Goal: Find specific page/section: Find specific page/section

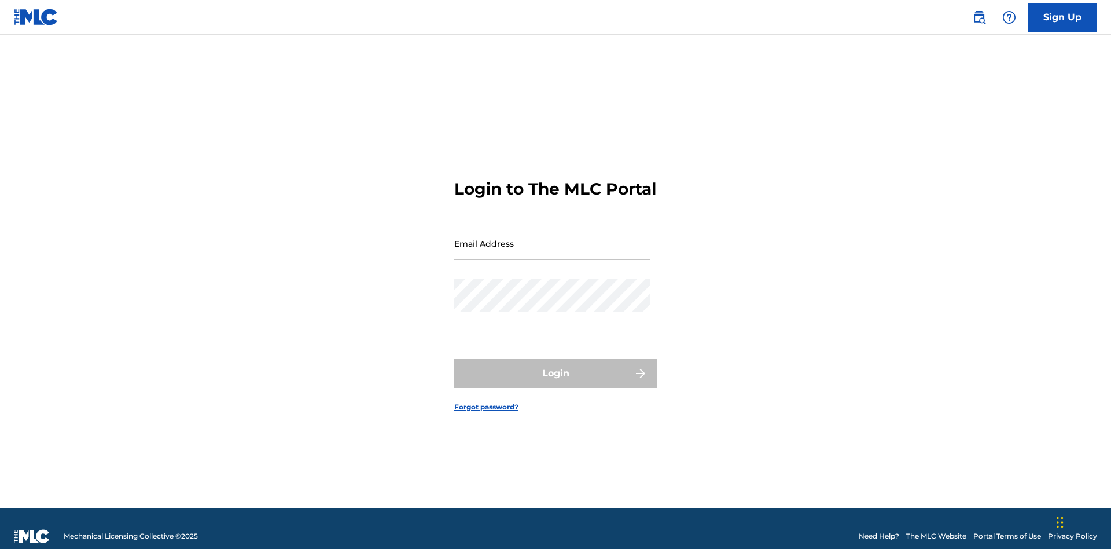
scroll to position [15, 0]
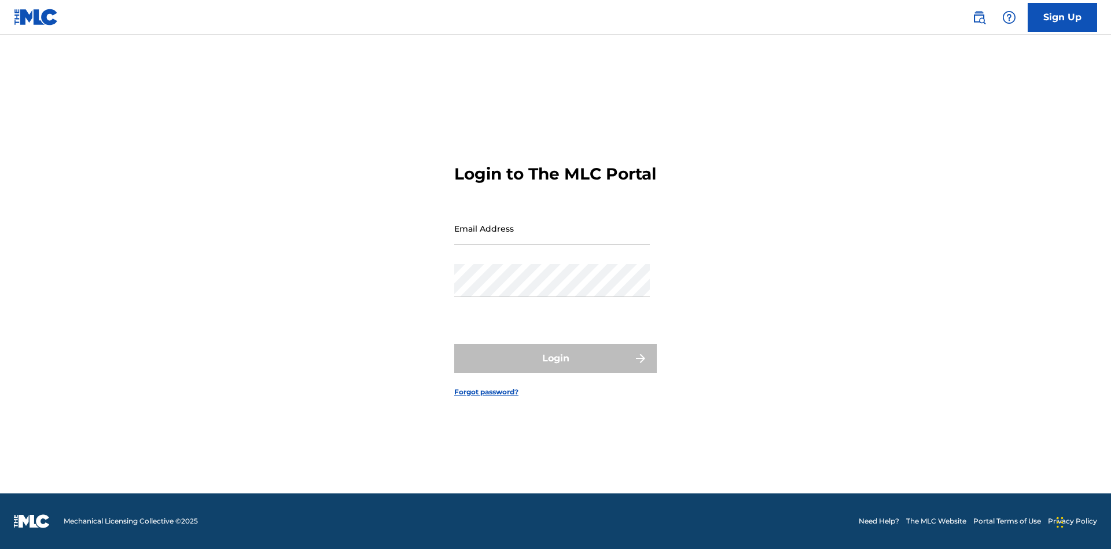
click at [552, 238] on input "Email Address" at bounding box center [552, 228] width 196 height 33
type input "Duke.McTesterson@gmail.com"
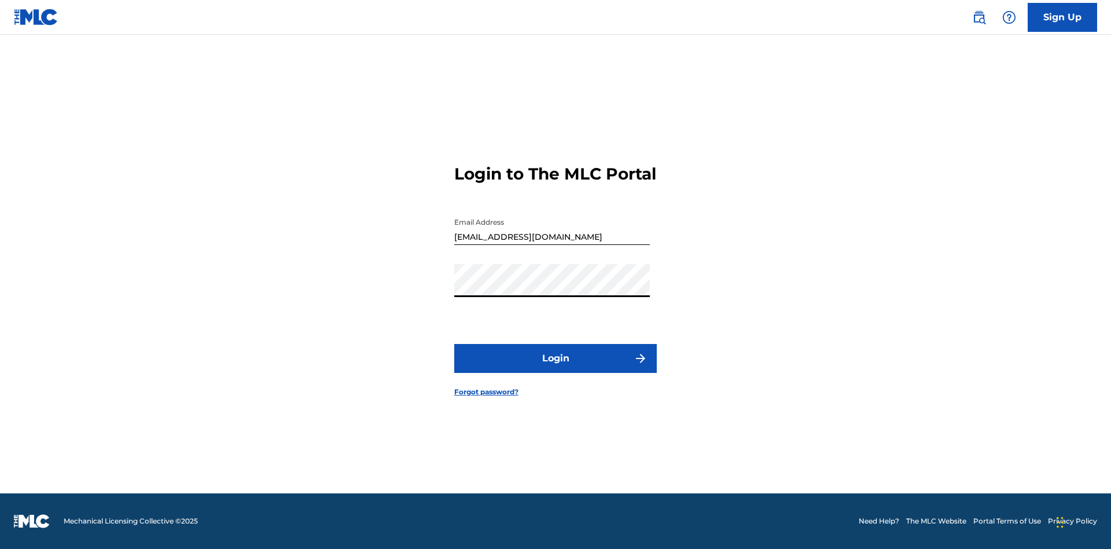
click at [555, 368] on button "Login" at bounding box center [555, 358] width 203 height 29
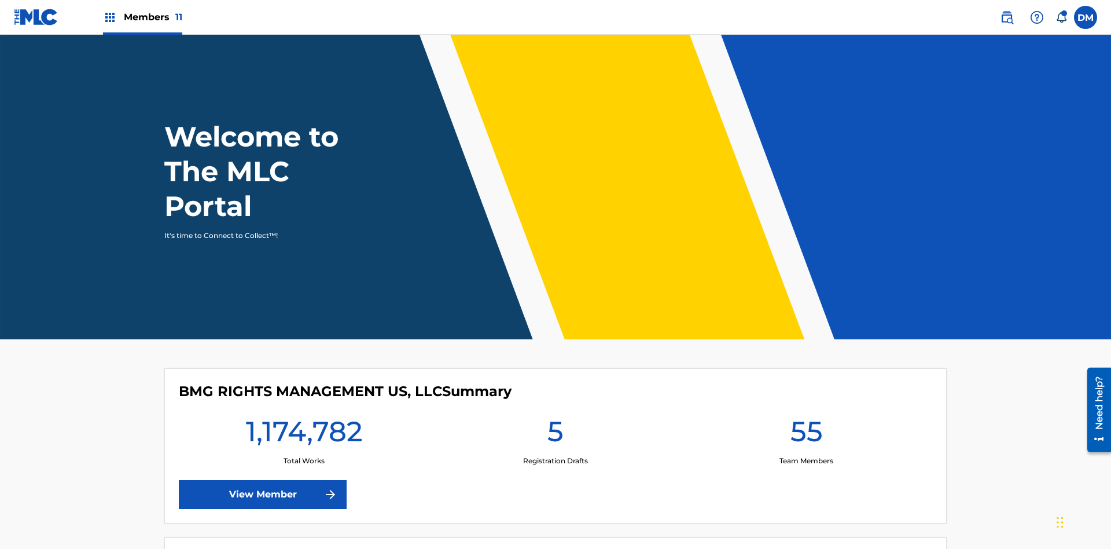
scroll to position [50, 0]
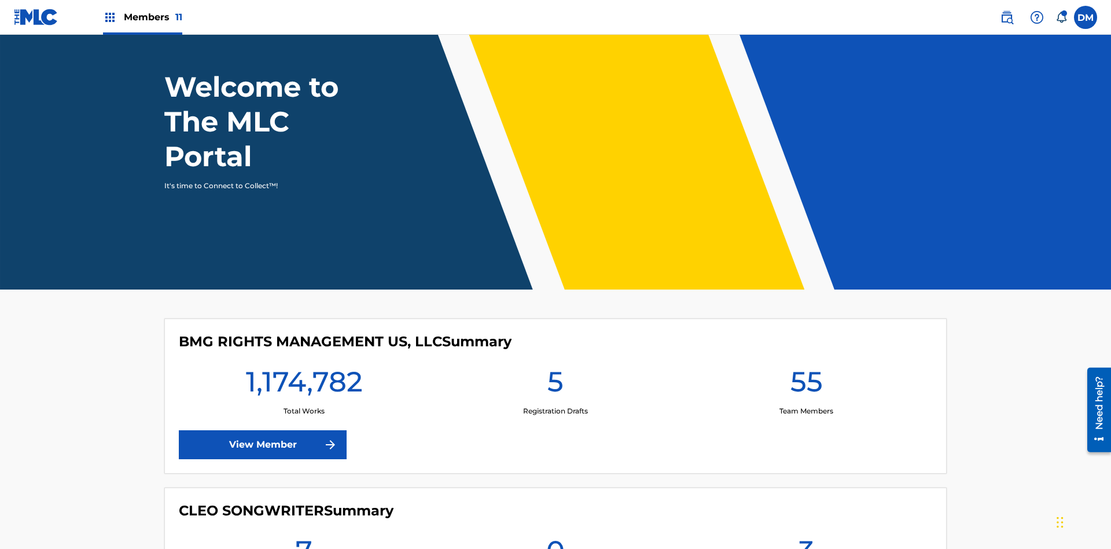
click at [142, 17] on span "Members 11" at bounding box center [153, 16] width 58 height 13
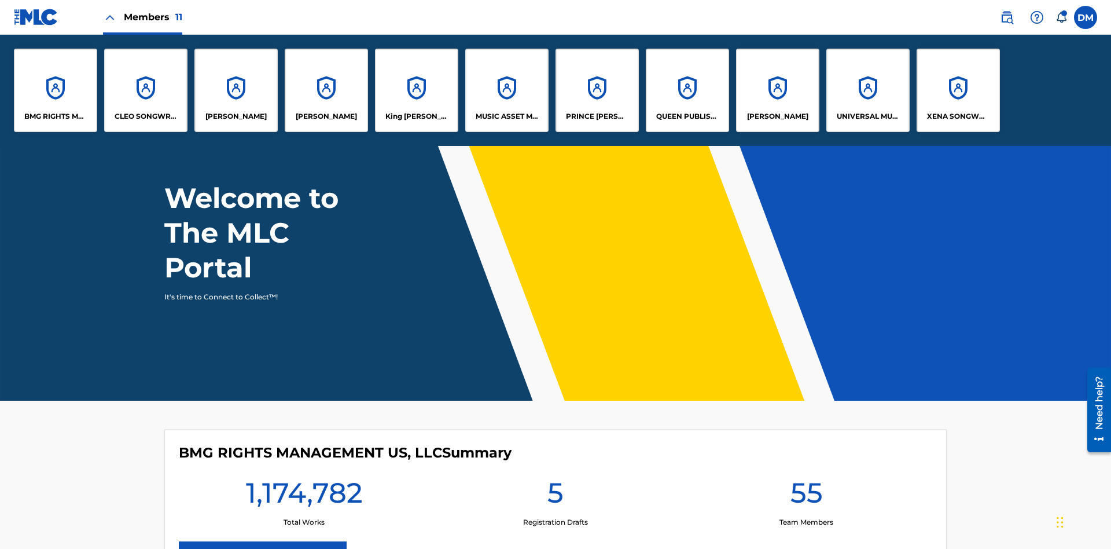
scroll to position [0, 0]
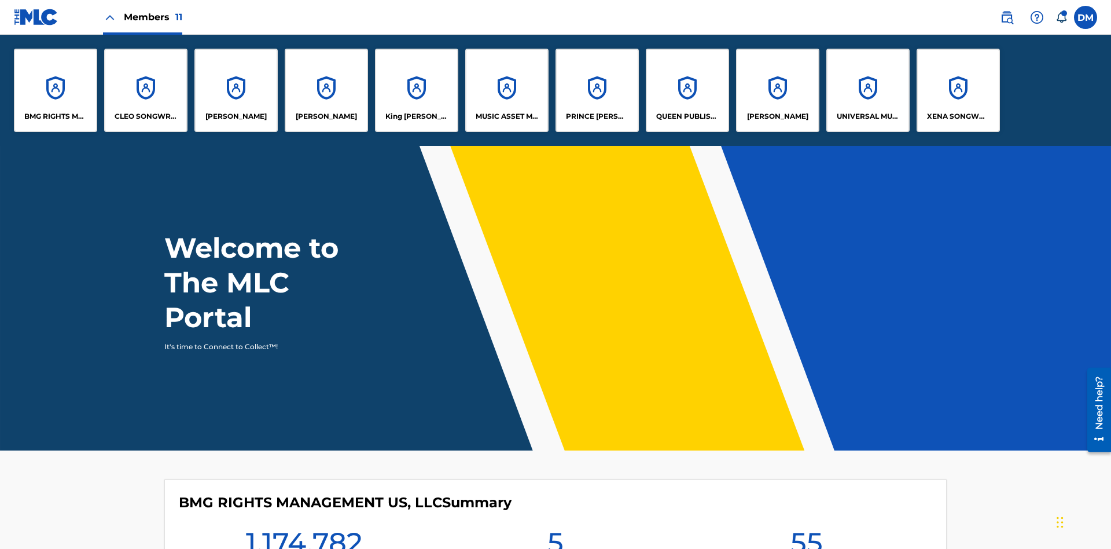
click at [416, 116] on p "King McTesterson" at bounding box center [416, 116] width 63 height 10
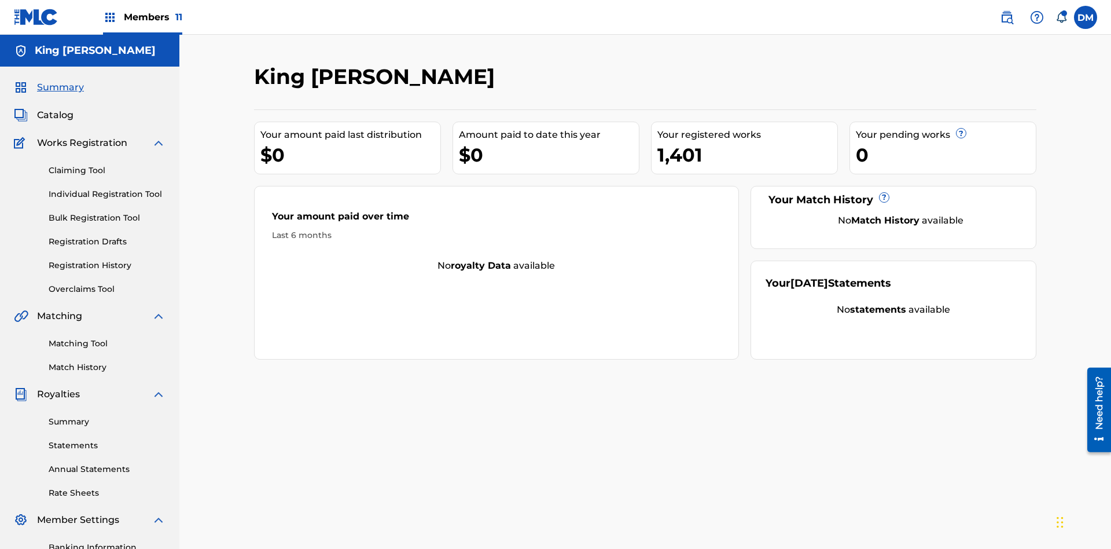
click at [55, 108] on span "Catalog" at bounding box center [55, 115] width 36 height 14
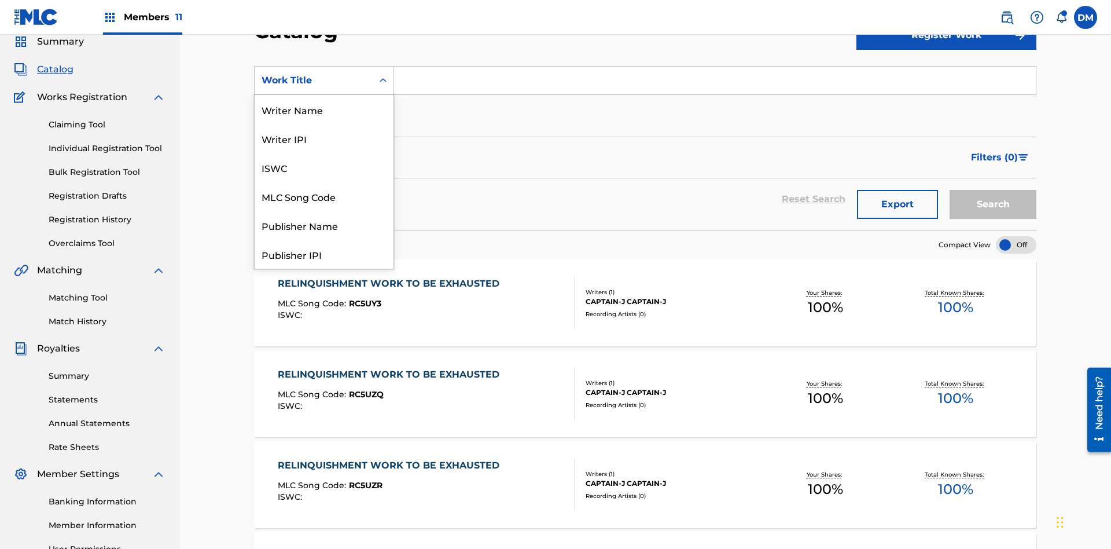
scroll to position [174, 0]
click at [324, 254] on div "Work Title" at bounding box center [324, 254] width 139 height 29
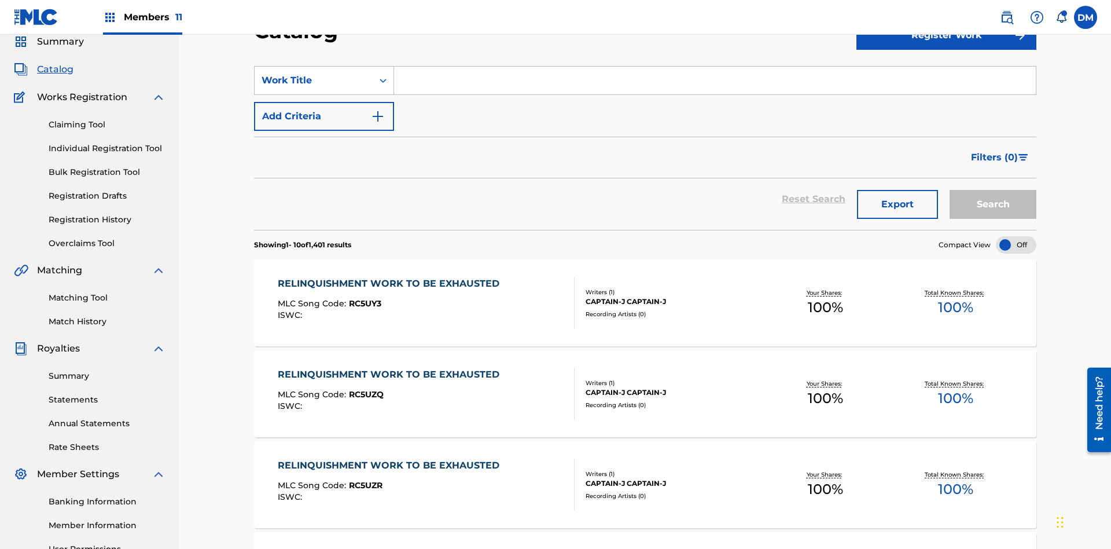
click at [715, 83] on input "Search Form" at bounding box center [715, 81] width 642 height 28
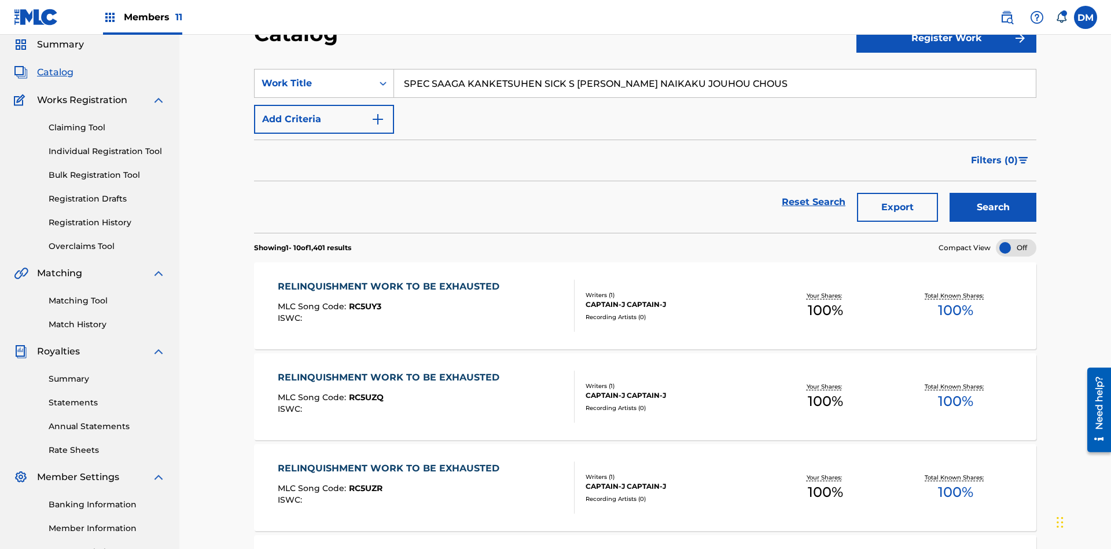
type input "SPEC SAAGA KANKETSUHEN SICK S JONO SHOU NAIKAKU JOUHOU CHOUS"
click at [993, 193] on button "Search" at bounding box center [993, 207] width 87 height 29
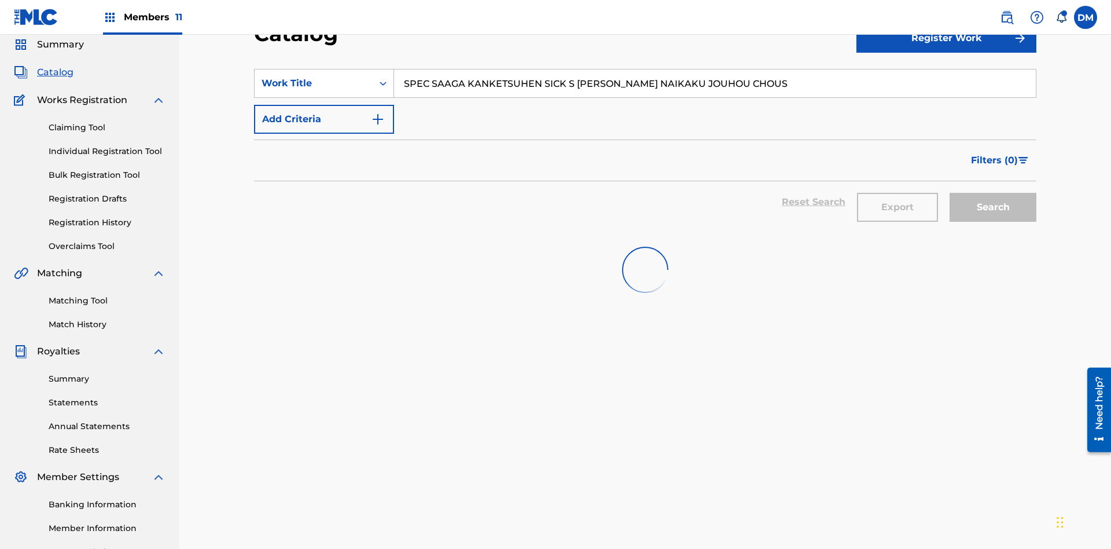
scroll to position [166, 0]
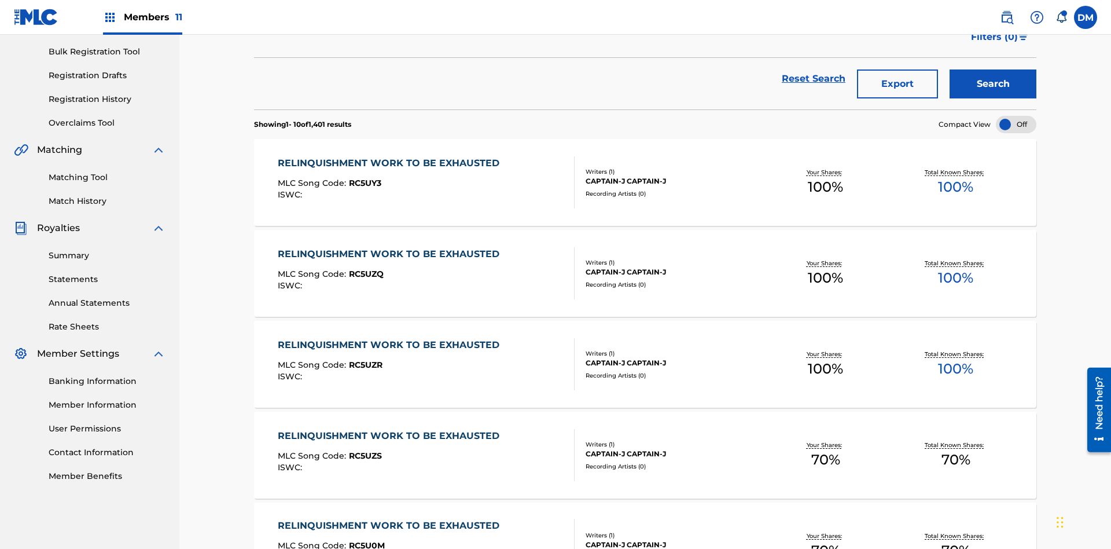
click at [1016, 116] on div at bounding box center [1016, 124] width 41 height 17
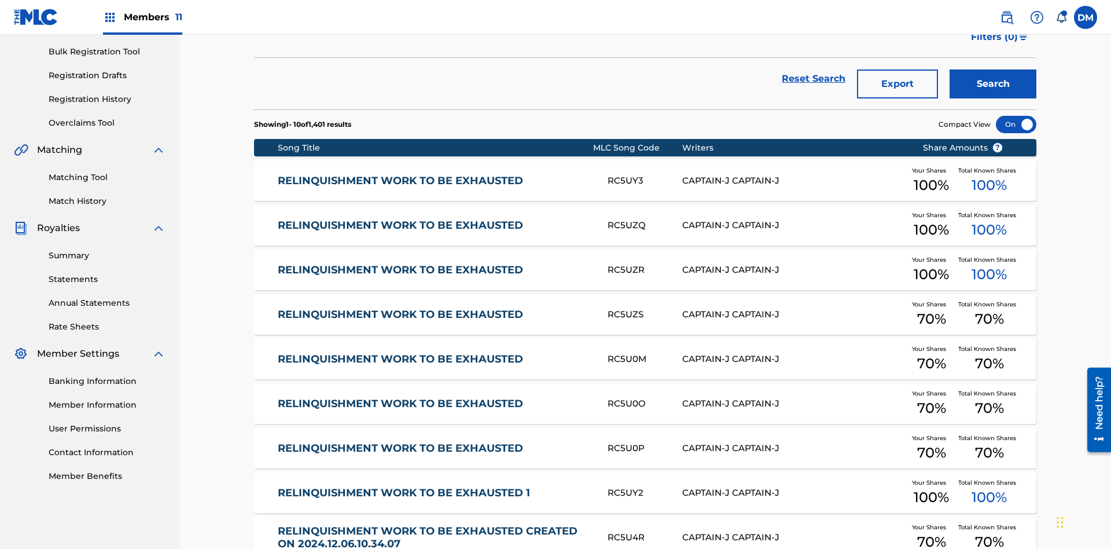
scroll to position [212, 0]
